Goal: Task Accomplishment & Management: Manage account settings

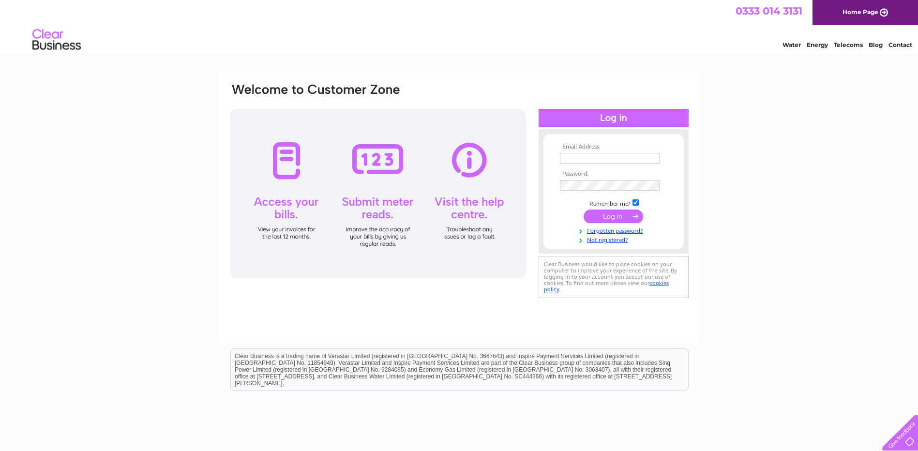
type input "[PERSON_NAME][EMAIL_ADDRESS][DOMAIN_NAME]"
click at [624, 218] on input "submit" at bounding box center [612, 216] width 59 height 14
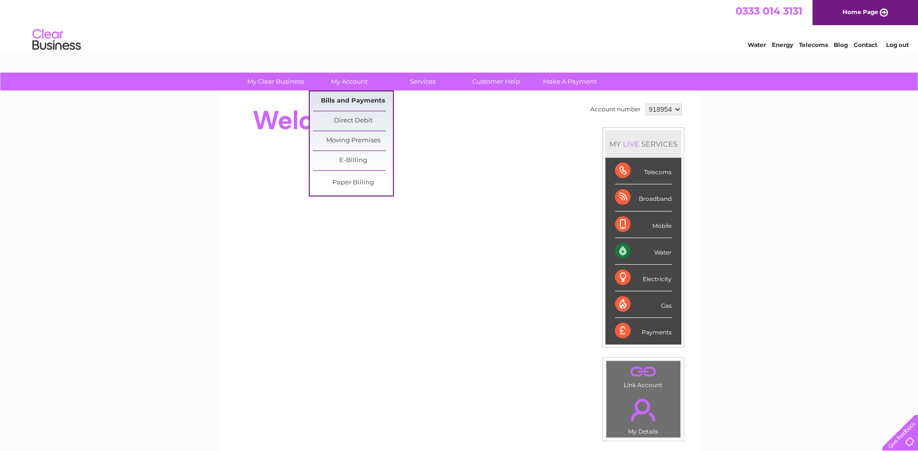
click at [350, 107] on link "Bills and Payments" at bounding box center [353, 100] width 80 height 19
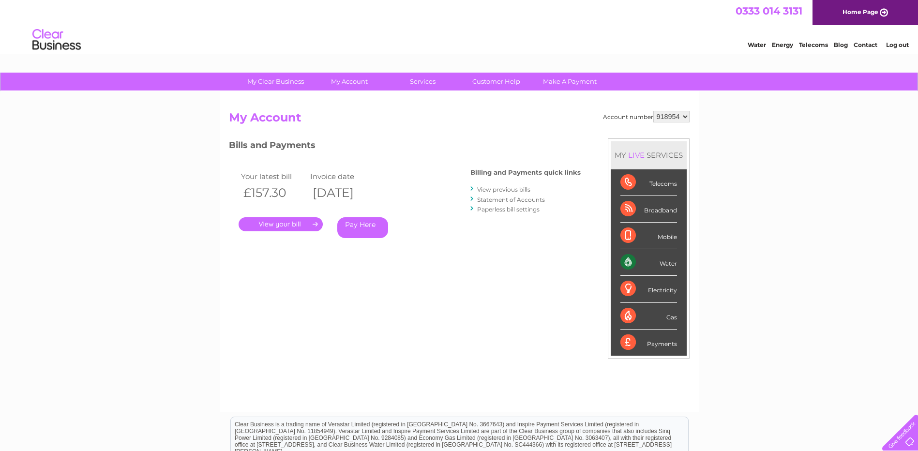
click at [293, 224] on link "." at bounding box center [280, 224] width 84 height 14
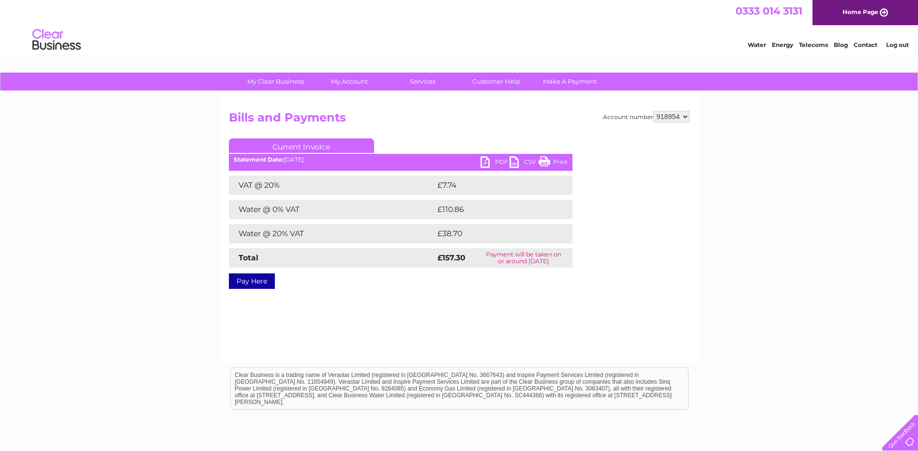
click at [484, 158] on link "PDF" at bounding box center [494, 163] width 29 height 14
